Goal: Transaction & Acquisition: Book appointment/travel/reservation

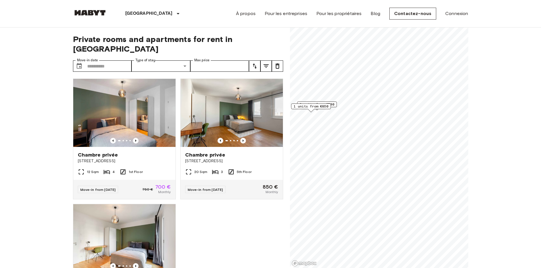
click at [335, 104] on div "2 units from €700" at bounding box center [317, 105] width 40 height 6
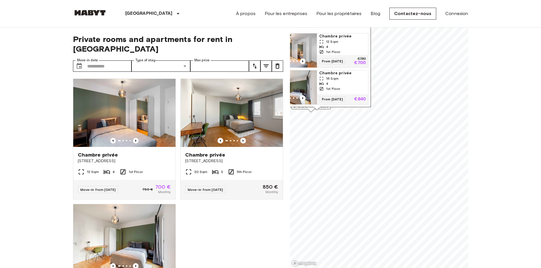
click at [308, 47] on img "Map marker" at bounding box center [291, 51] width 51 height 34
click at [247, 147] on div "Chambre [STREET_ADDRESS]" at bounding box center [232, 158] width 102 height 22
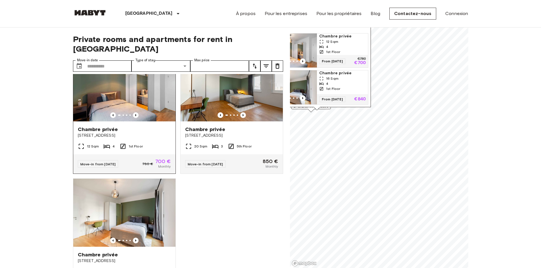
scroll to position [57, 0]
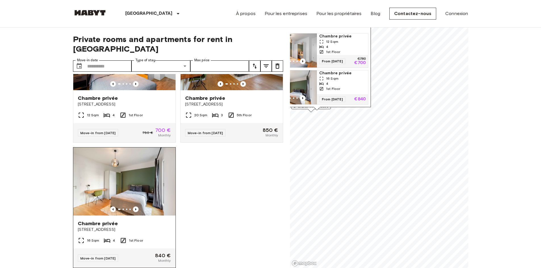
click at [140, 216] on div "Chambre [STREET_ADDRESS]" at bounding box center [124, 227] width 102 height 22
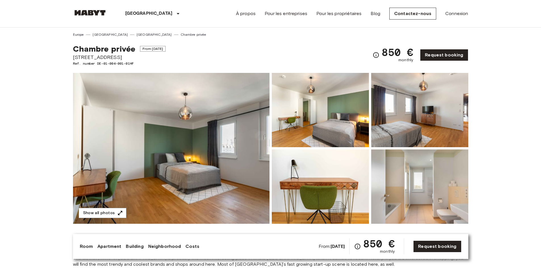
scroll to position [28, 0]
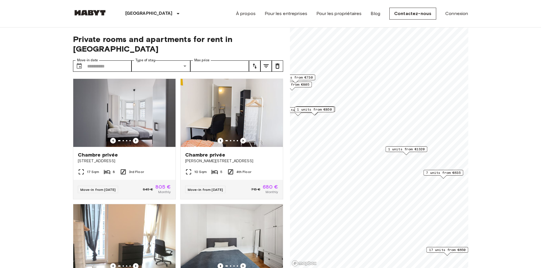
click at [321, 109] on span "1 units from €850" at bounding box center [314, 109] width 35 height 5
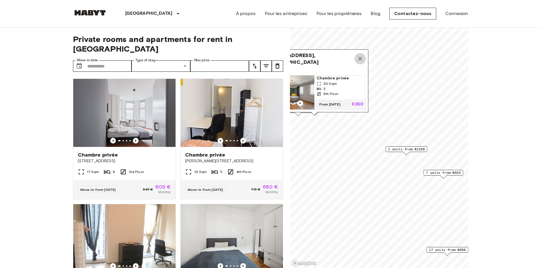
click at [362, 55] on icon "Map marker" at bounding box center [360, 58] width 7 height 7
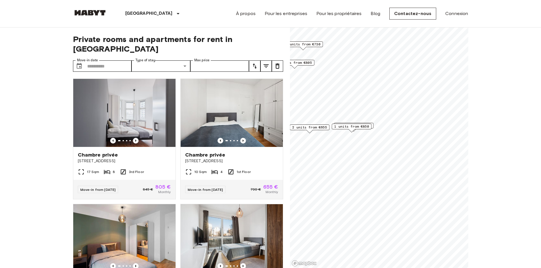
click at [373, 127] on div "2 units from €700" at bounding box center [354, 126] width 40 height 6
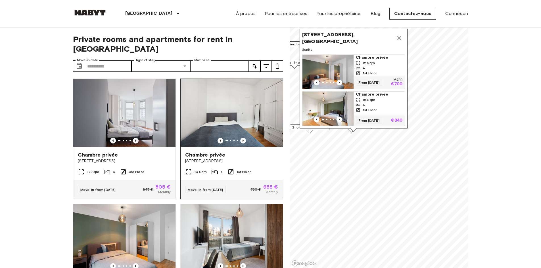
drag, startPoint x: 276, startPoint y: 135, endPoint x: 262, endPoint y: 125, distance: 17.7
